Goal: Task Accomplishment & Management: Manage account settings

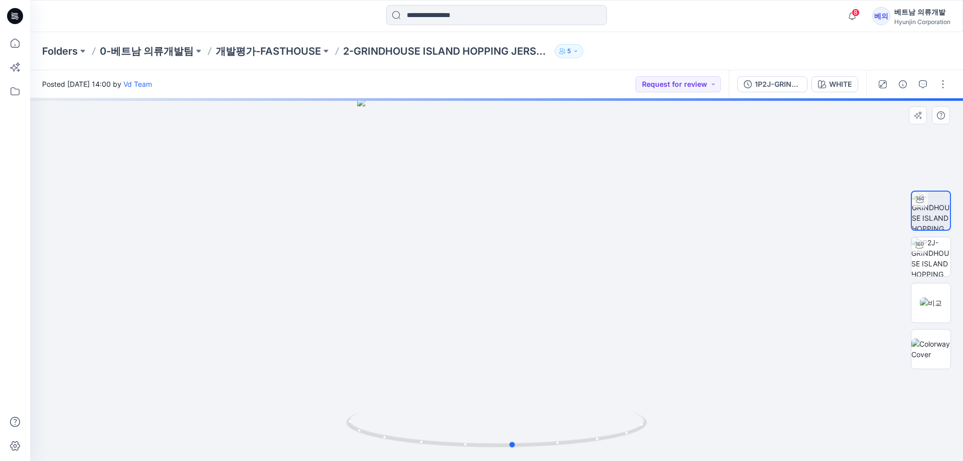
drag, startPoint x: 405, startPoint y: 301, endPoint x: 291, endPoint y: 281, distance: 115.6
click at [293, 281] on div at bounding box center [496, 279] width 933 height 363
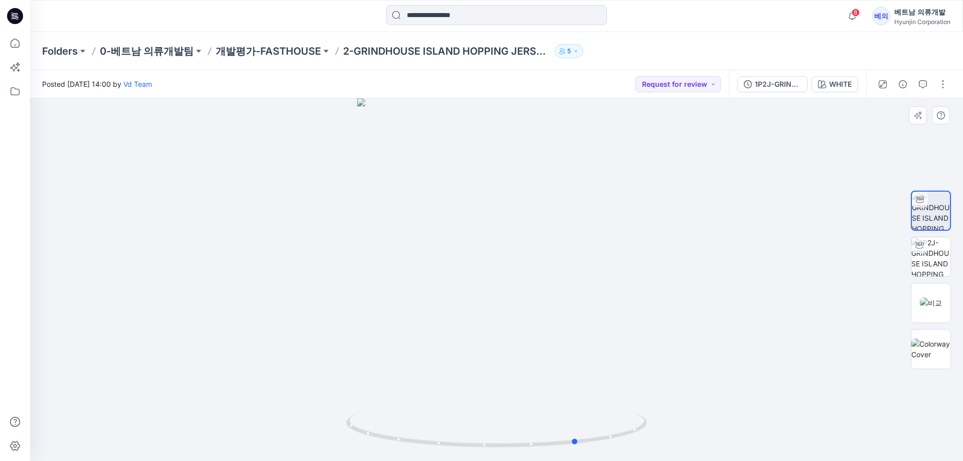
drag, startPoint x: 529, startPoint y: 304, endPoint x: 730, endPoint y: 300, distance: 201.2
click at [730, 300] on div at bounding box center [496, 279] width 933 height 363
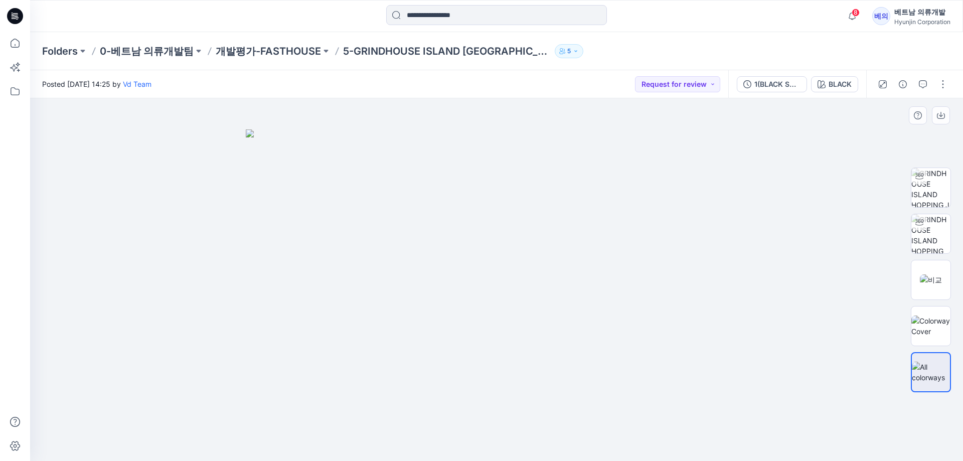
drag, startPoint x: 391, startPoint y: 284, endPoint x: 620, endPoint y: 293, distance: 228.9
click at [620, 293] on img at bounding box center [497, 295] width 502 height 332
click at [827, 85] on button "BLACK" at bounding box center [834, 84] width 47 height 16
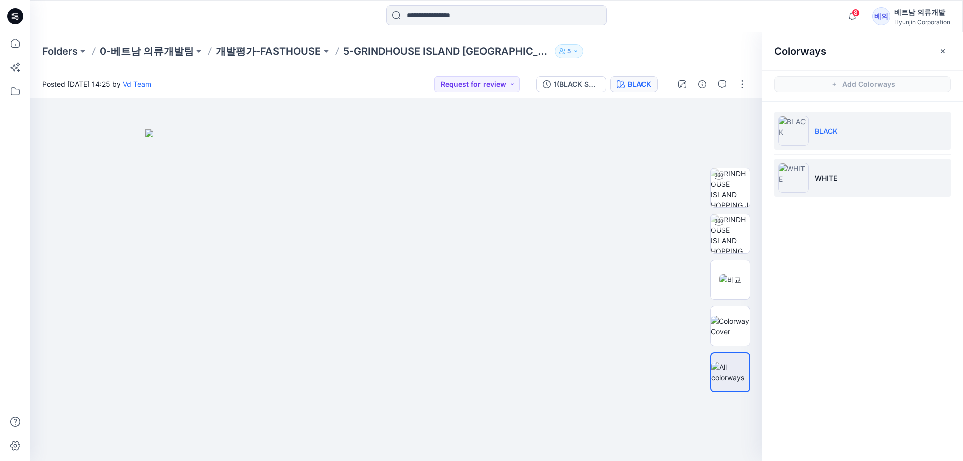
click at [803, 176] on img at bounding box center [794, 178] width 30 height 30
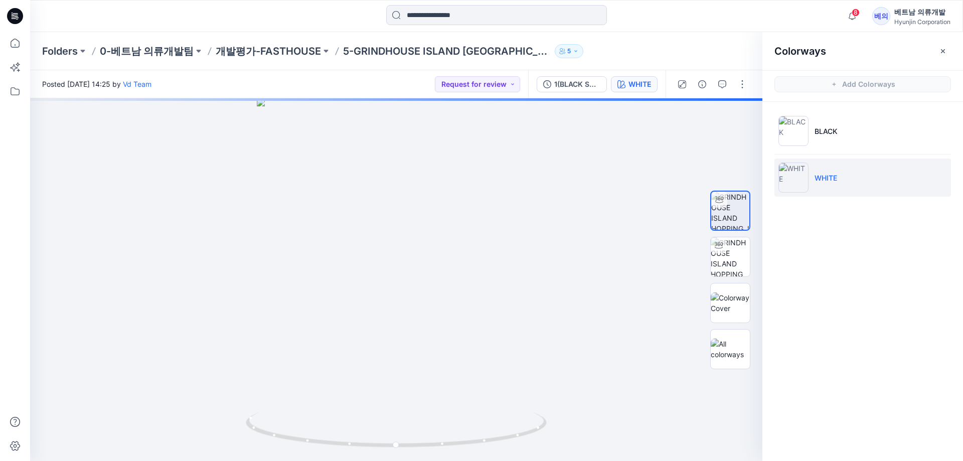
click at [462, 94] on div "Posted Monday, August 25, 2025 14:25 by Vd Team Request for review" at bounding box center [279, 84] width 498 height 28
click at [465, 86] on button "Request for review" at bounding box center [477, 84] width 85 height 16
click at [474, 154] on p "Approved" at bounding box center [466, 152] width 33 height 13
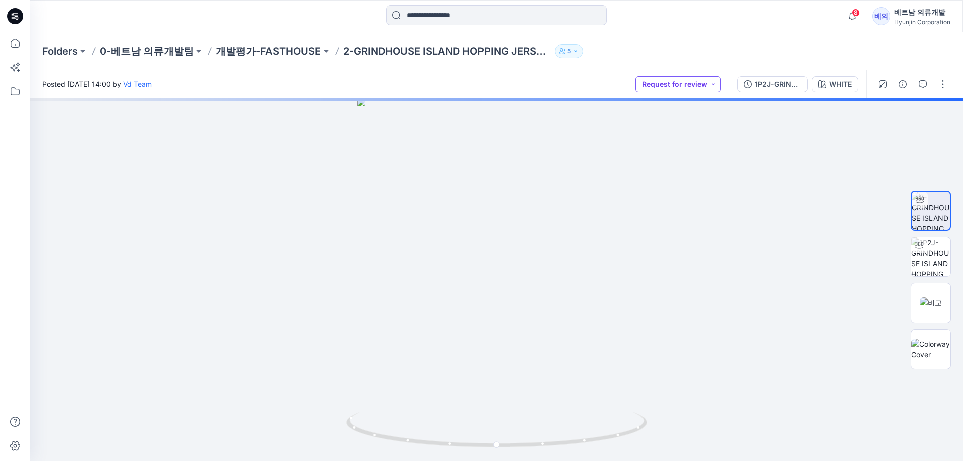
click at [671, 83] on button "Request for review" at bounding box center [678, 84] width 85 height 16
click at [655, 148] on p "Approved" at bounding box center [667, 152] width 33 height 13
